Goal: Task Accomplishment & Management: Manage account settings

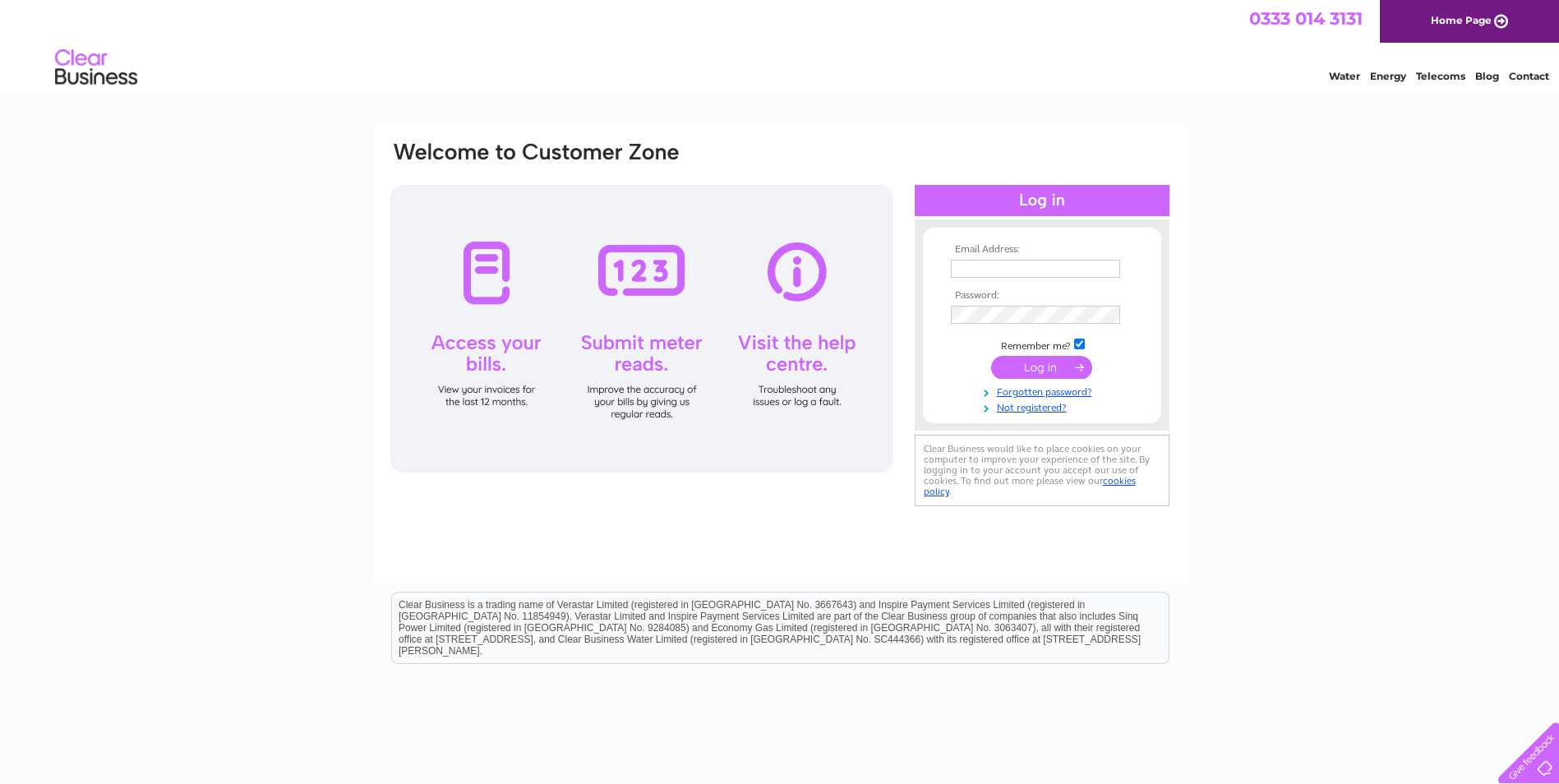
type input "moira.bruce@solmaris.net"
click at [1063, 362] on input "submit" at bounding box center [1042, 367] width 101 height 23
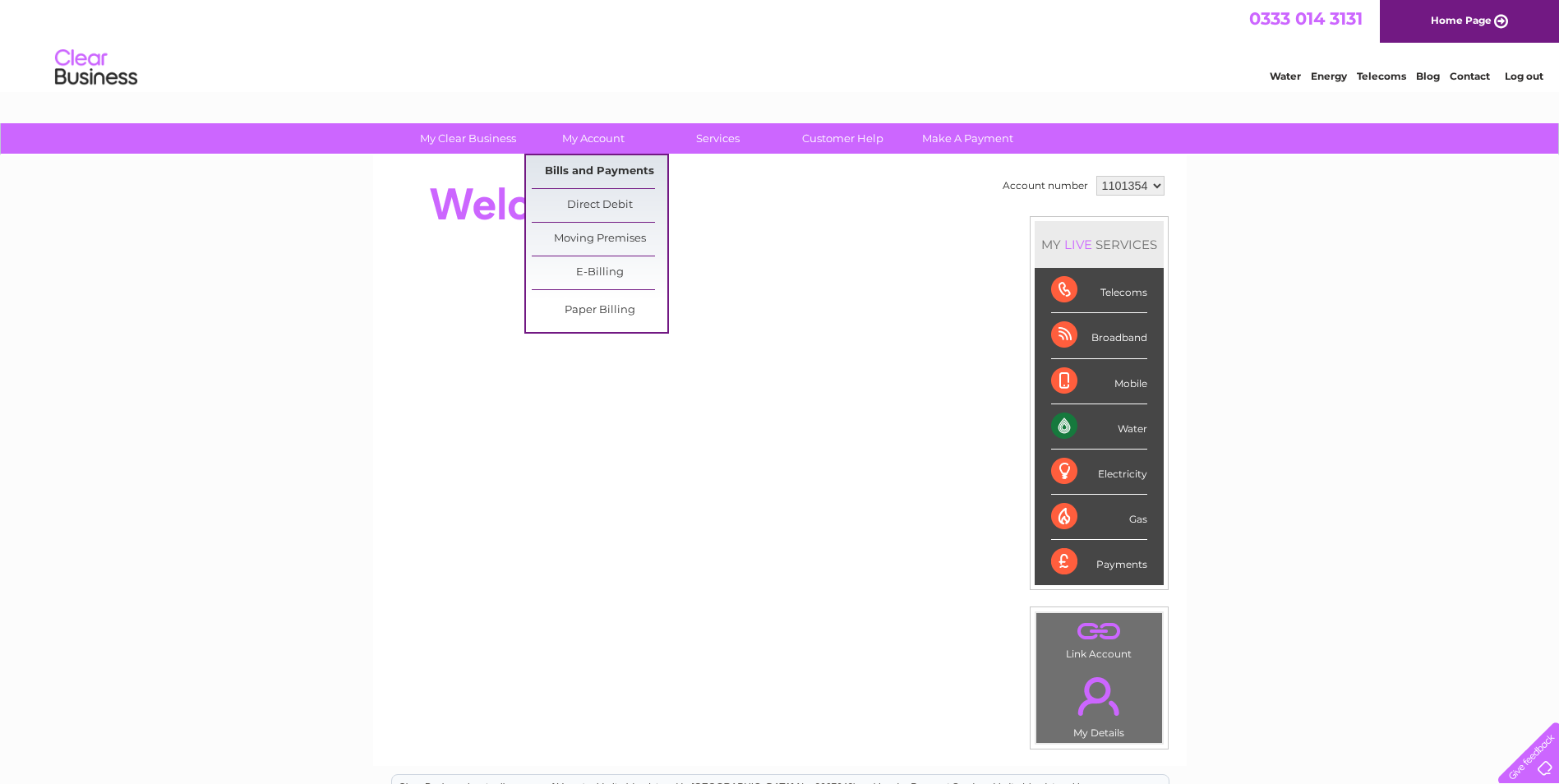
click at [594, 165] on link "Bills and Payments" at bounding box center [599, 172] width 136 height 32
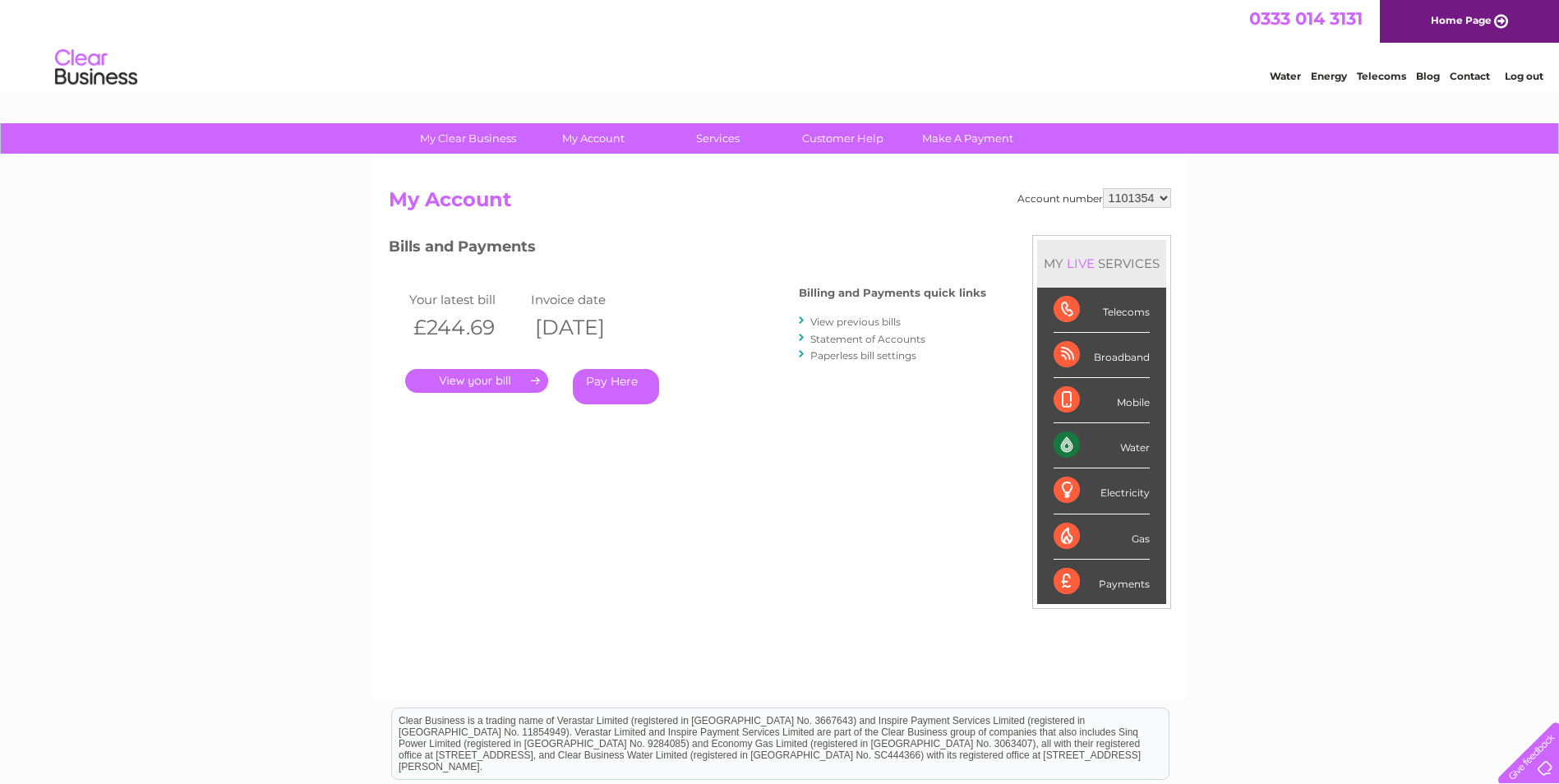
click at [509, 380] on link "." at bounding box center [476, 381] width 143 height 24
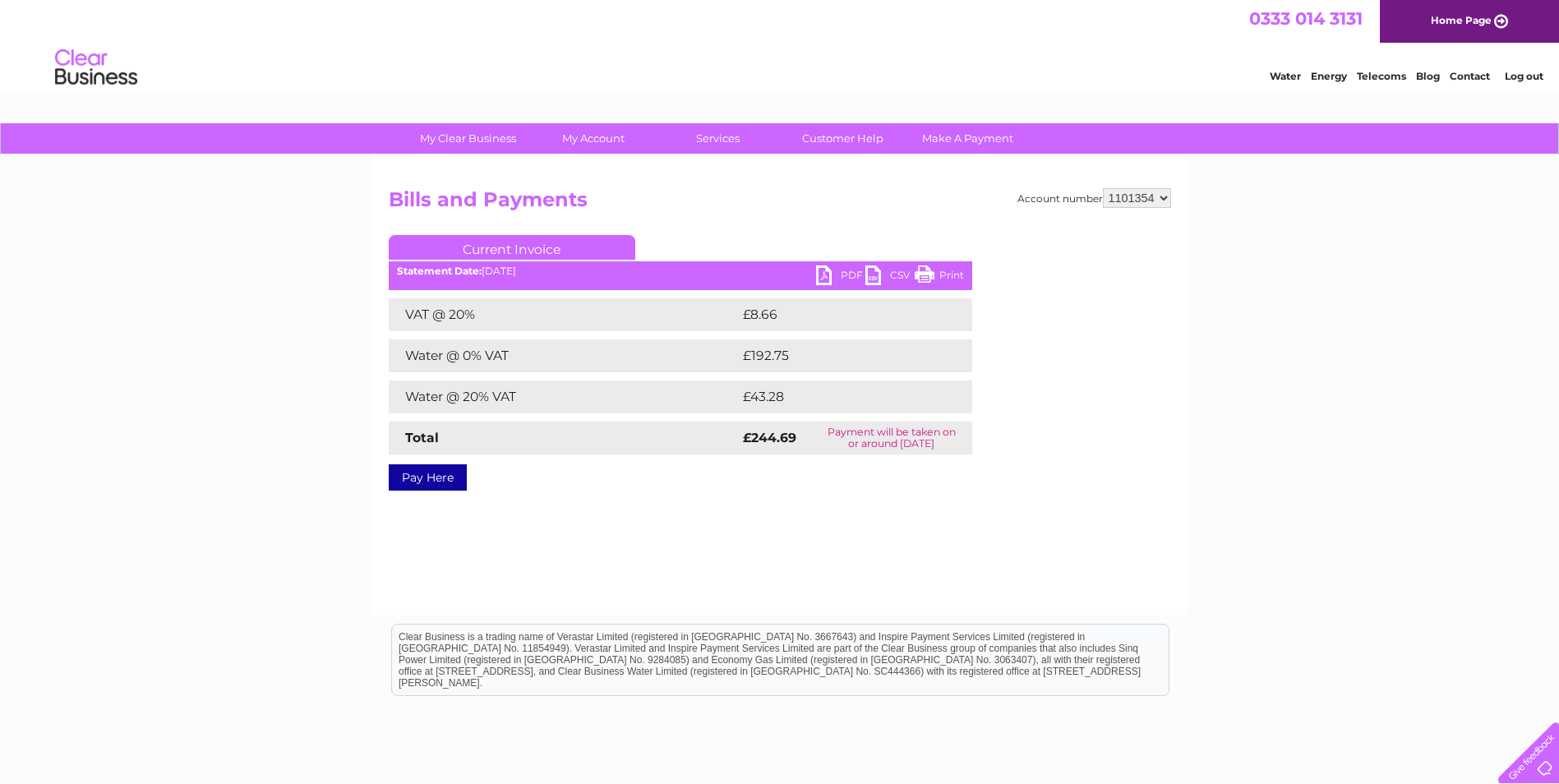
click at [836, 269] on link "PDF" at bounding box center [842, 277] width 50 height 24
